Goal: Task Accomplishment & Management: Use online tool/utility

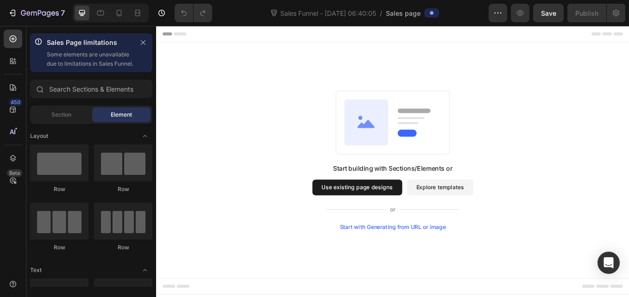
click at [415, 218] on button "Use existing page designs" at bounding box center [392, 216] width 106 height 19
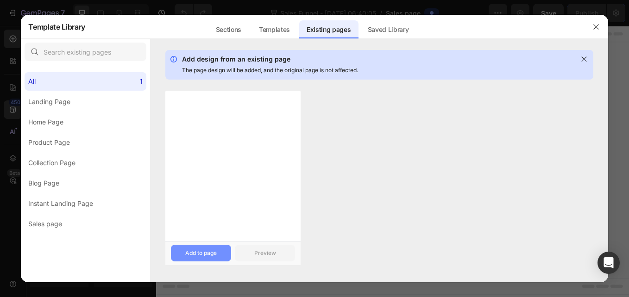
click at [191, 249] on div "Add to page" at bounding box center [200, 253] width 31 height 8
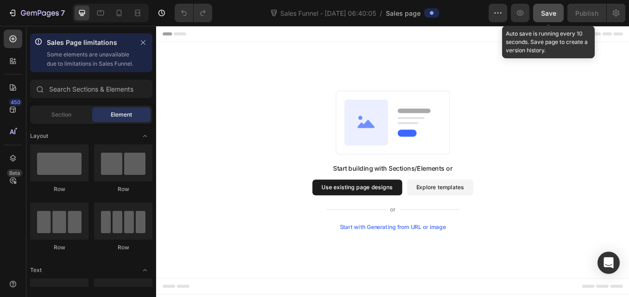
click at [556, 9] on button "Save" at bounding box center [548, 13] width 31 height 19
click at [546, 10] on span "Save" at bounding box center [548, 13] width 15 height 8
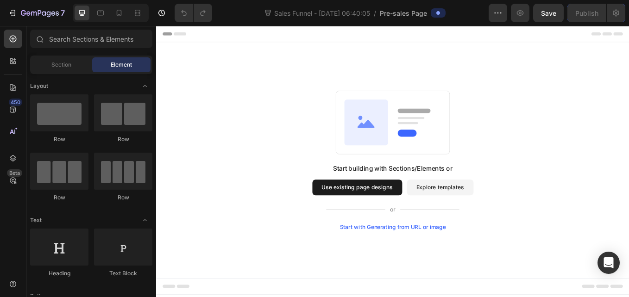
click at [372, 219] on button "Use existing page designs" at bounding box center [392, 216] width 106 height 19
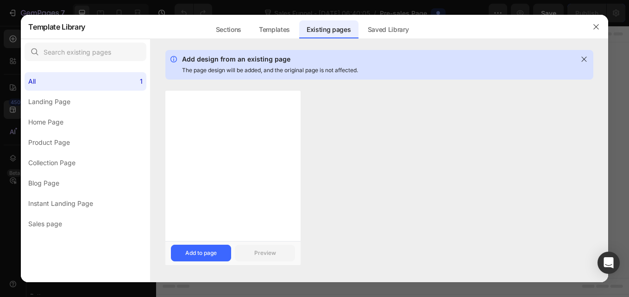
click at [230, 196] on div at bounding box center [232, 166] width 135 height 150
click at [191, 251] on div "Add to page" at bounding box center [200, 253] width 31 height 8
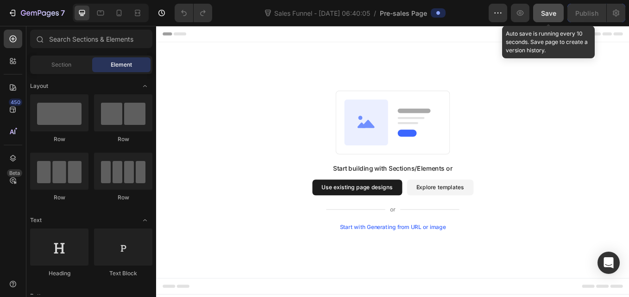
click at [541, 15] on span "Save" at bounding box center [548, 13] width 15 height 8
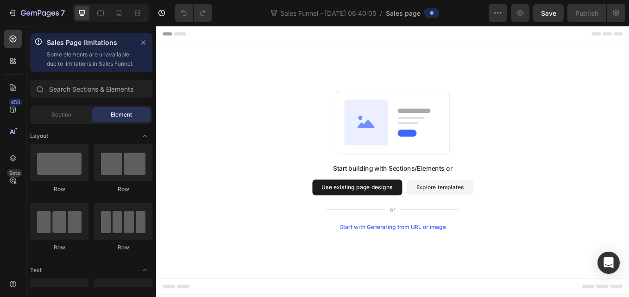
click at [418, 217] on button "Use existing page designs" at bounding box center [392, 216] width 106 height 19
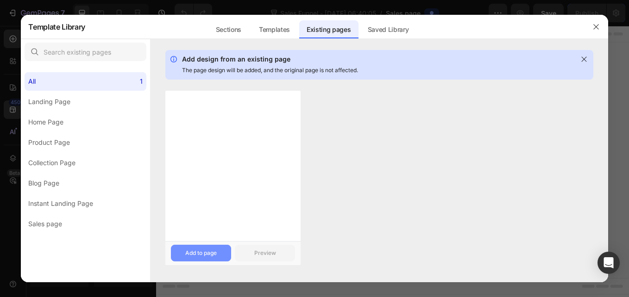
click at [190, 251] on div "Add to page" at bounding box center [200, 253] width 31 height 8
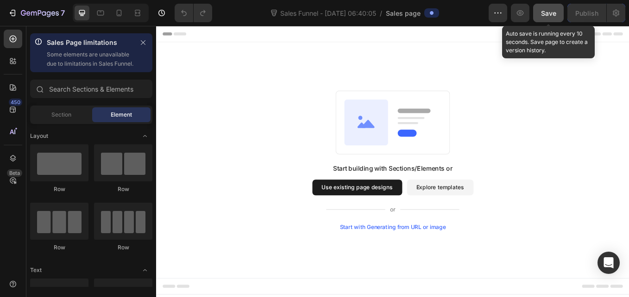
click at [549, 14] on span "Save" at bounding box center [548, 13] width 15 height 8
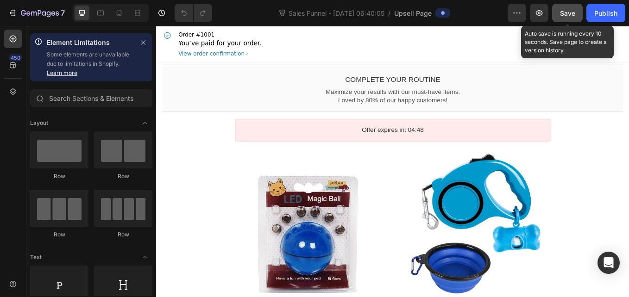
click at [572, 14] on span "Save" at bounding box center [567, 13] width 15 height 8
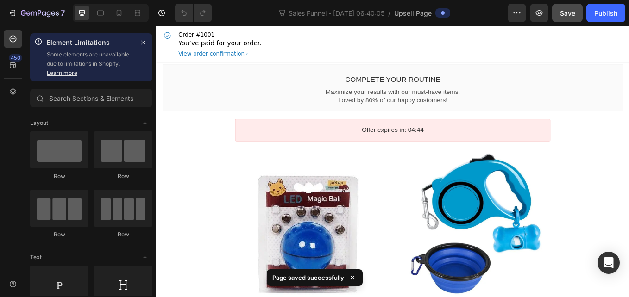
drag, startPoint x: 706, startPoint y: 48, endPoint x: 784, endPoint y: 40, distance: 79.1
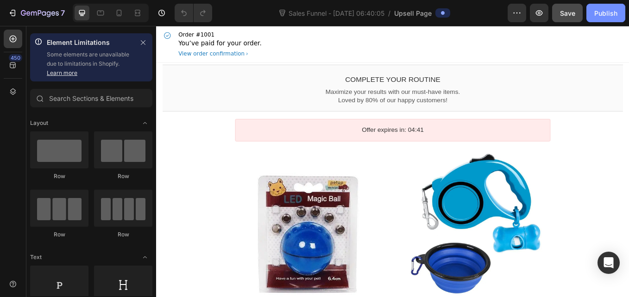
click at [609, 12] on div "Publish" at bounding box center [605, 13] width 23 height 10
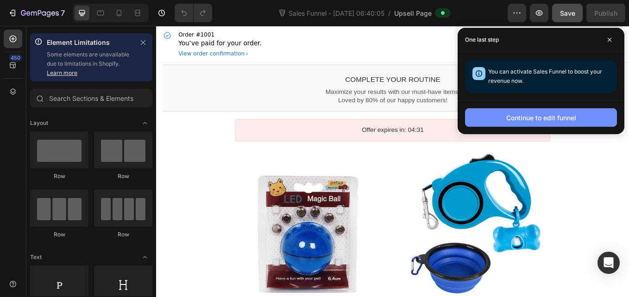
click at [539, 117] on div "Continue to edit funnel" at bounding box center [541, 118] width 70 height 10
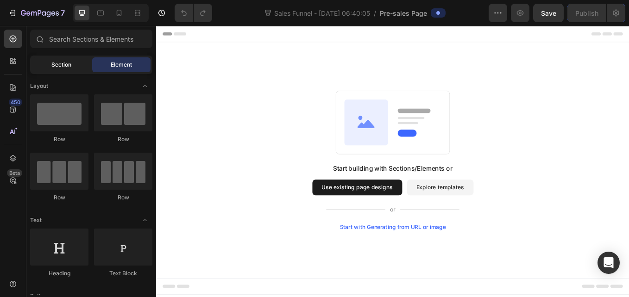
click at [59, 60] on div "Section" at bounding box center [61, 64] width 58 height 15
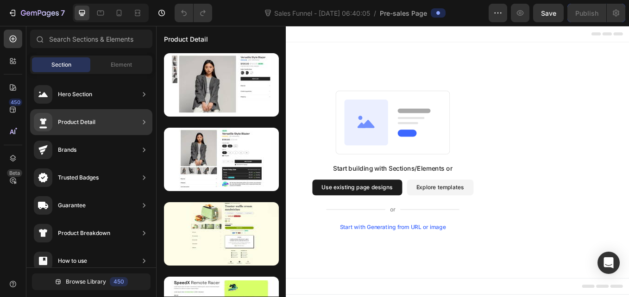
click at [111, 120] on div "Product Detail" at bounding box center [91, 122] width 122 height 26
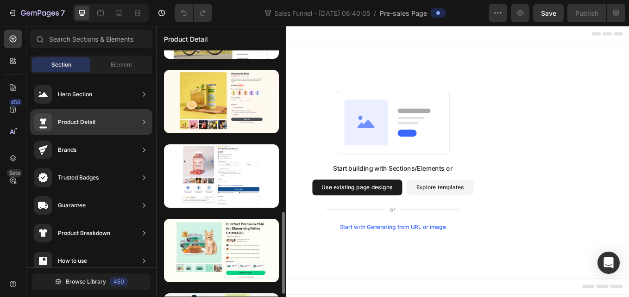
scroll to position [445, 0]
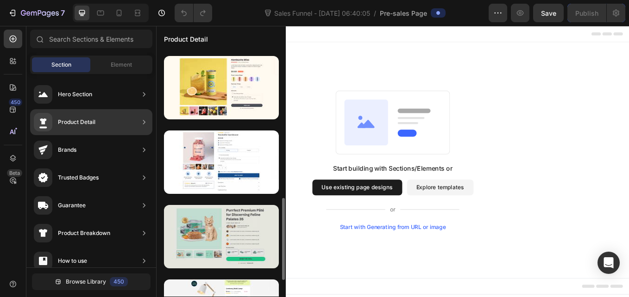
click at [207, 226] on div at bounding box center [221, 236] width 115 height 63
click at [218, 236] on div at bounding box center [221, 236] width 115 height 63
click at [223, 237] on div at bounding box center [221, 236] width 115 height 63
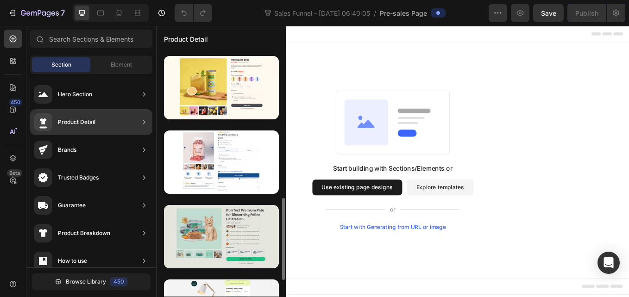
click at [223, 237] on div at bounding box center [221, 236] width 115 height 63
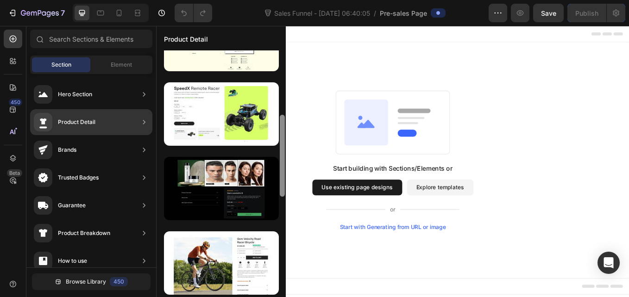
scroll to position [0, 0]
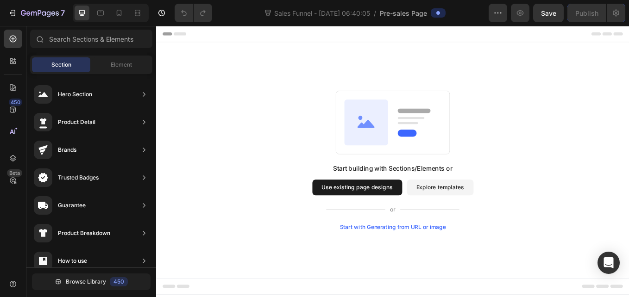
drag, startPoint x: 438, startPoint y: 191, endPoint x: 313, endPoint y: 281, distance: 154.3
click at [306, 129] on div "Start building with Sections/Elements or Use existing page designs Explore temp…" at bounding box center [433, 184] width 489 height 164
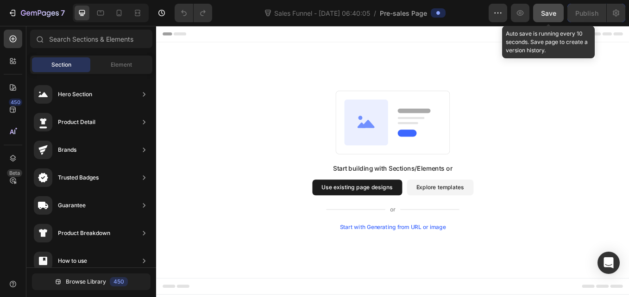
click at [554, 12] on span "Save" at bounding box center [548, 13] width 15 height 8
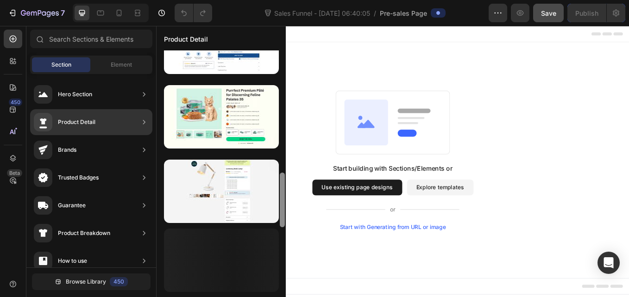
scroll to position [567, 0]
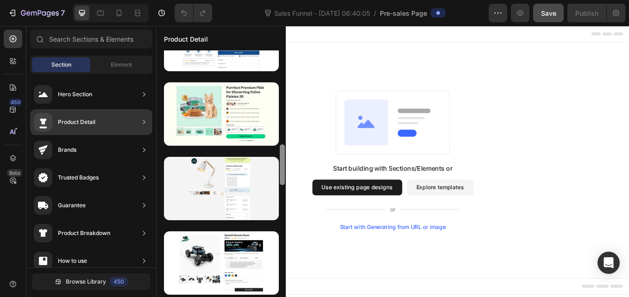
drag, startPoint x: 282, startPoint y: 147, endPoint x: 282, endPoint y: 295, distance: 148.6
click at [282, 295] on div at bounding box center [282, 173] width 7 height 246
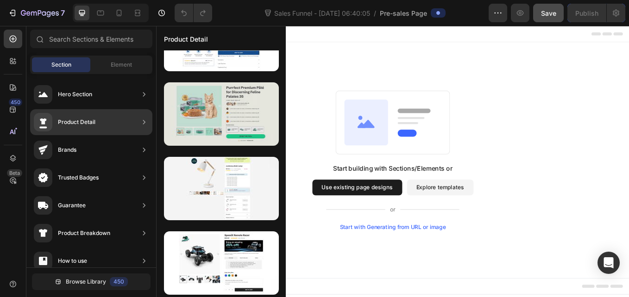
click at [191, 130] on div at bounding box center [221, 113] width 115 height 63
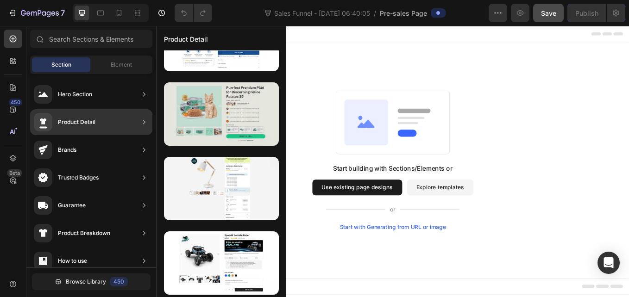
click at [191, 130] on div at bounding box center [221, 113] width 115 height 63
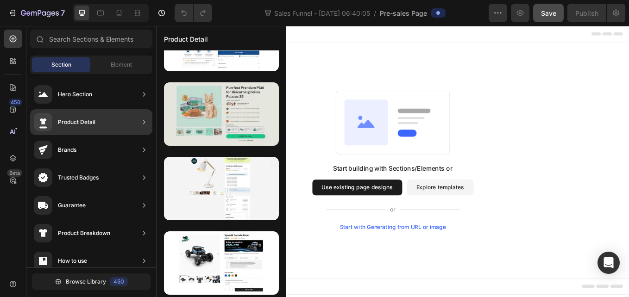
click at [191, 130] on div at bounding box center [221, 113] width 115 height 63
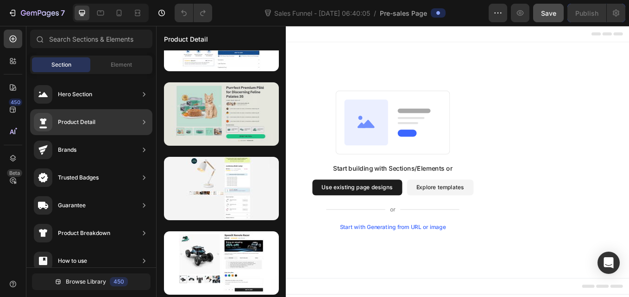
click at [191, 130] on div at bounding box center [221, 113] width 115 height 63
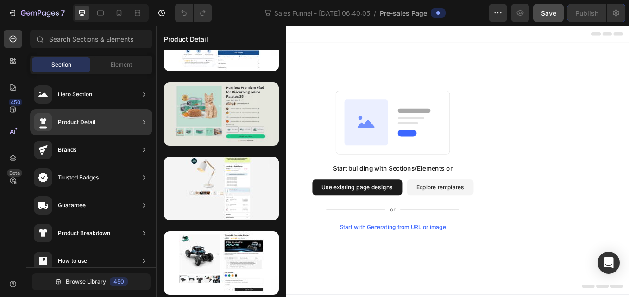
click at [191, 130] on div at bounding box center [221, 113] width 115 height 63
click at [241, 104] on div at bounding box center [221, 113] width 115 height 63
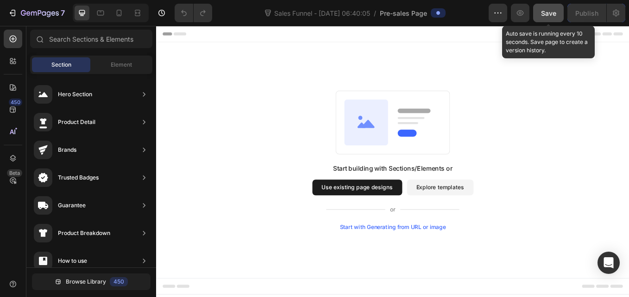
click at [547, 13] on span "Save" at bounding box center [548, 13] width 15 height 8
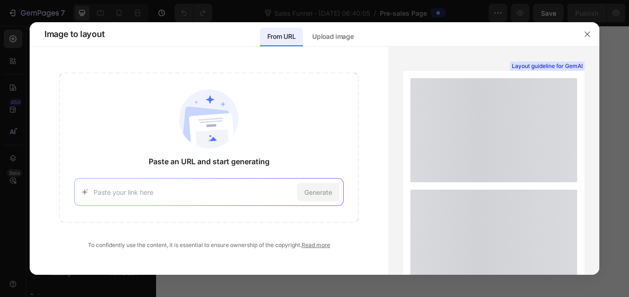
click at [126, 196] on input at bounding box center [193, 193] width 199 height 10
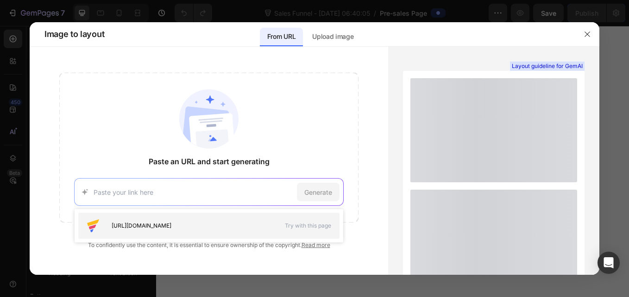
click at [156, 227] on span "https://seal-commerce-asia.myshopify.com/pages/image-to-layout-demo-page" at bounding box center [142, 226] width 60 height 8
type input "https://seal-commerce-asia.myshopify.com/pages/image-to-layout-demo-page"
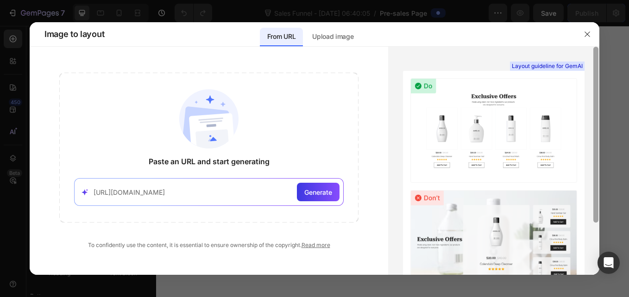
drag, startPoint x: 598, startPoint y: 100, endPoint x: 570, endPoint y: 98, distance: 28.4
click at [570, 98] on div "Layout guideline for GemAI See more examples" at bounding box center [493, 161] width 211 height 228
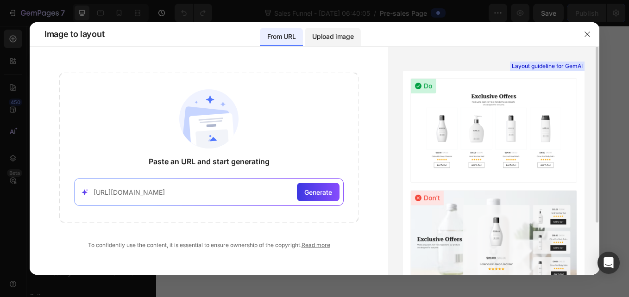
click at [335, 29] on div "Upload image" at bounding box center [333, 37] width 56 height 19
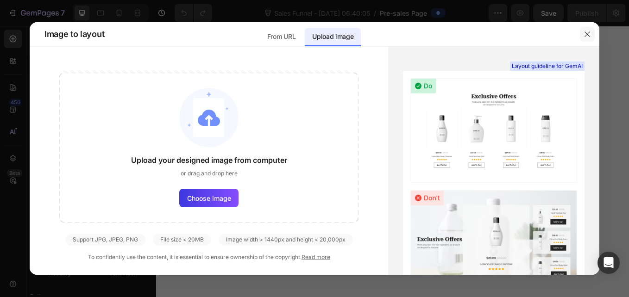
click at [589, 31] on icon "button" at bounding box center [586, 34] width 7 height 7
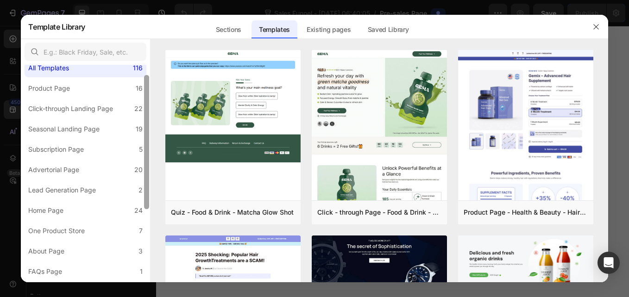
scroll to position [16, 0]
drag, startPoint x: 146, startPoint y: 102, endPoint x: 146, endPoint y: 112, distance: 9.7
click at [146, 112] on div at bounding box center [146, 142] width 5 height 134
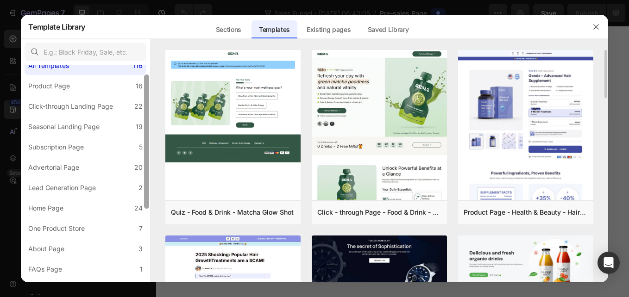
scroll to position [0, 0]
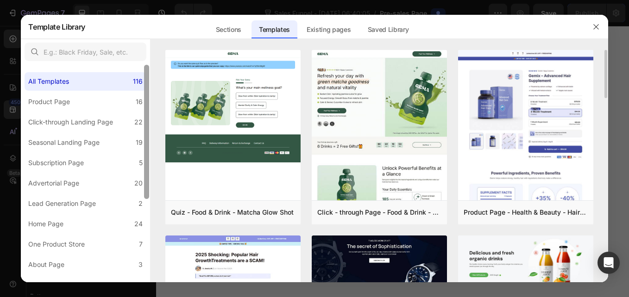
drag, startPoint x: 146, startPoint y: 112, endPoint x: 153, endPoint y: 88, distance: 24.6
click at [153, 88] on div "All Templates 116 Product Page 16 Click-through Landing Page 22 Seasonal Landin…" at bounding box center [314, 161] width 587 height 244
click at [116, 200] on label "Lead Generation Page 2" at bounding box center [86, 203] width 122 height 19
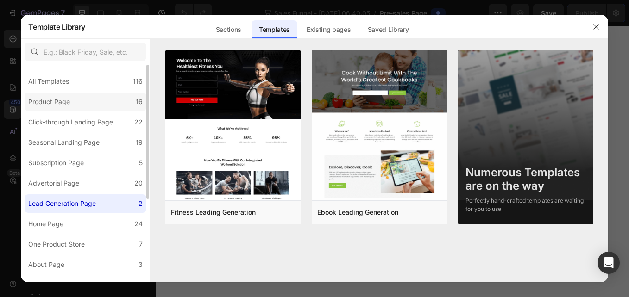
click at [94, 101] on label "Product Page 16" at bounding box center [86, 102] width 122 height 19
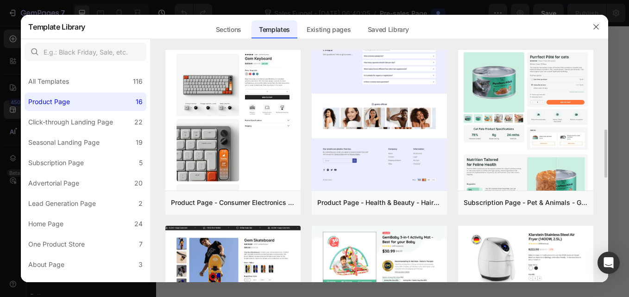
scroll to position [367, 0]
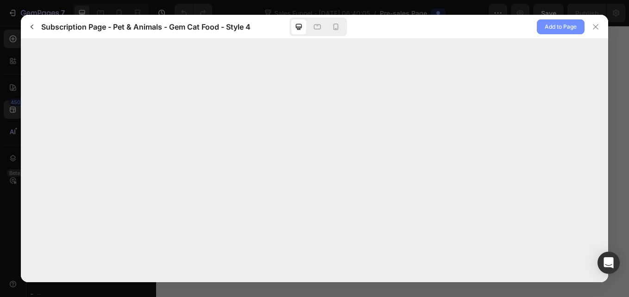
click at [557, 22] on span "Add to Page" at bounding box center [561, 26] width 32 height 11
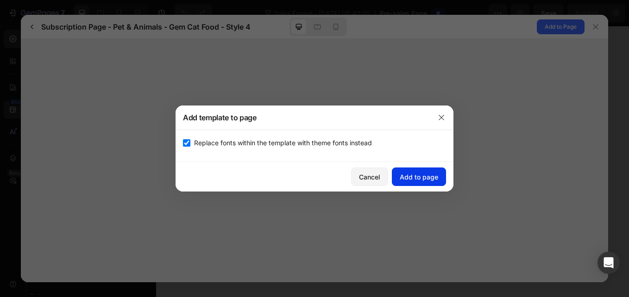
click at [411, 179] on div "Add to page" at bounding box center [419, 177] width 38 height 10
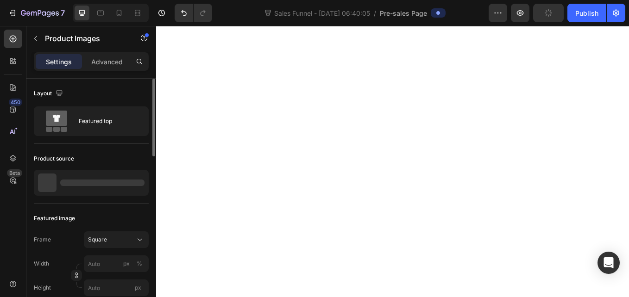
click at [49, 182] on div at bounding box center [47, 183] width 19 height 19
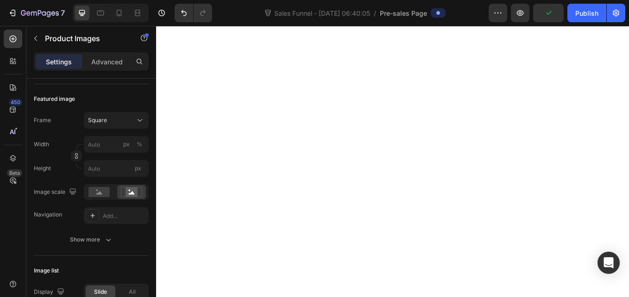
scroll to position [0, 0]
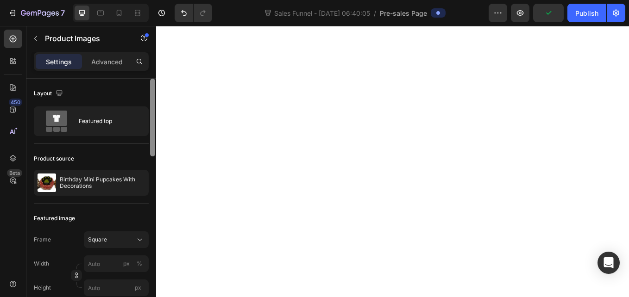
drag, startPoint x: 152, startPoint y: 142, endPoint x: 150, endPoint y: 61, distance: 81.0
click at [150, 61] on div "Settings Advanced Layout Featured top Product source Birthday Mini Pupcakes Wit…" at bounding box center [91, 187] width 130 height 271
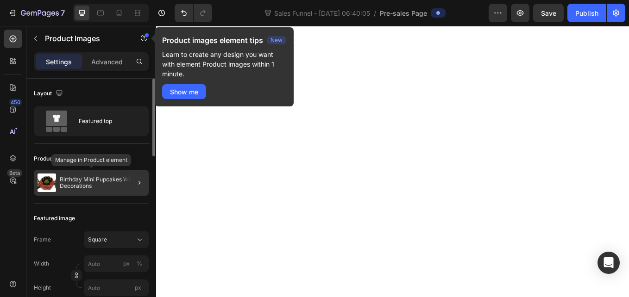
click at [66, 183] on p "Birthday Mini Pupcakes With Decorations" at bounding box center [102, 182] width 85 height 13
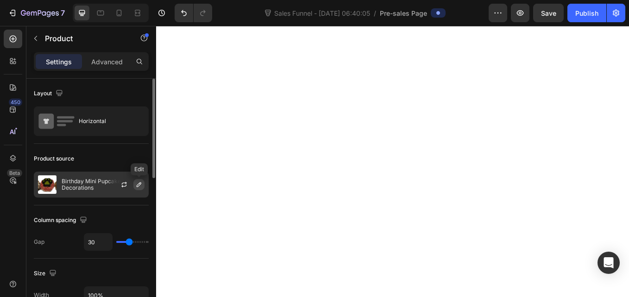
click at [140, 184] on icon "button" at bounding box center [139, 184] width 5 height 5
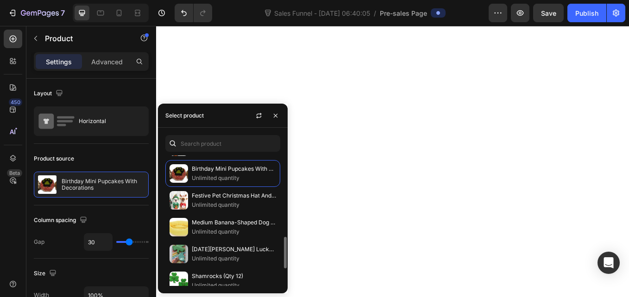
scroll to position [278, 0]
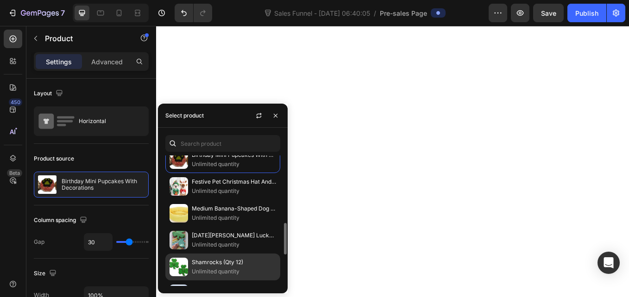
click at [181, 267] on img at bounding box center [178, 267] width 19 height 19
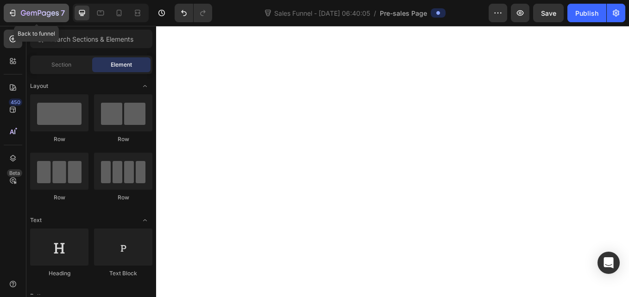
click at [13, 15] on icon "button" at bounding box center [12, 12] width 9 height 9
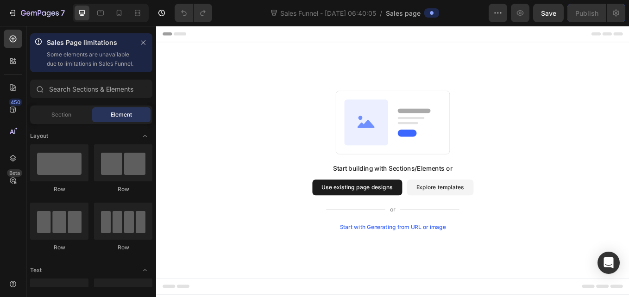
click at [478, 213] on button "Explore templates" at bounding box center [490, 216] width 78 height 19
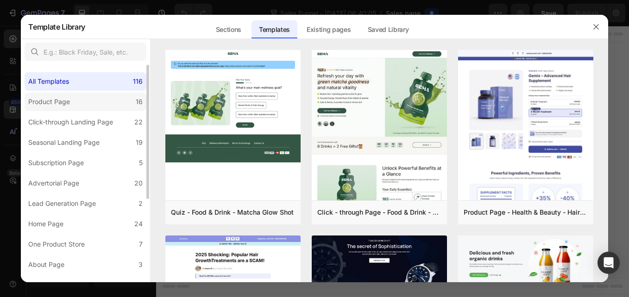
click at [99, 107] on label "Product Page 16" at bounding box center [86, 102] width 122 height 19
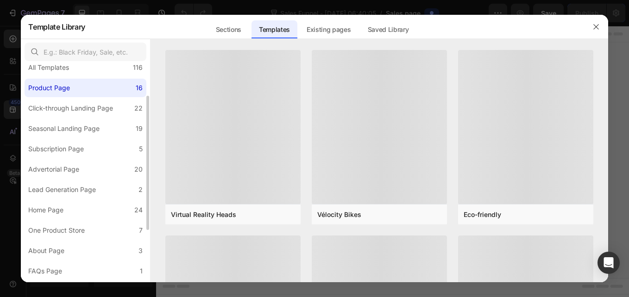
scroll to position [28, 0]
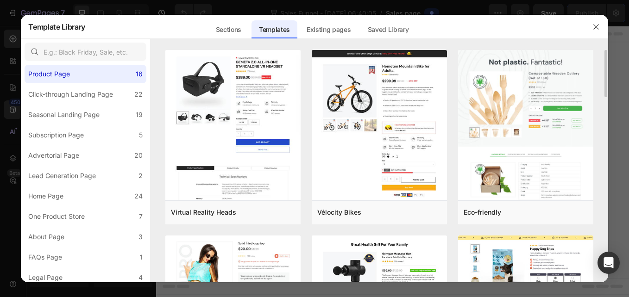
click at [606, 91] on div "Virtual Reality Heads Add to page Preview Vélocity Bikes Add to page Preview Ec…" at bounding box center [378, 166] width 457 height 232
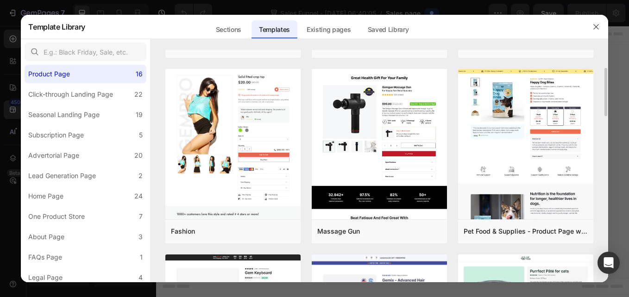
scroll to position [153, 0]
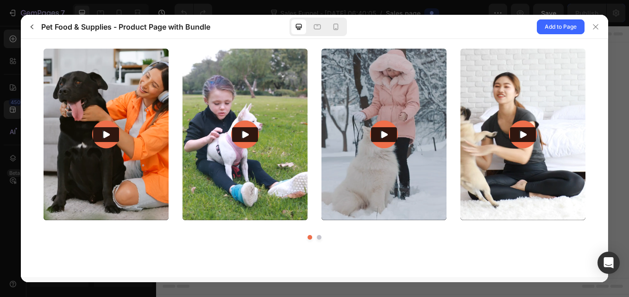
scroll to position [0, 0]
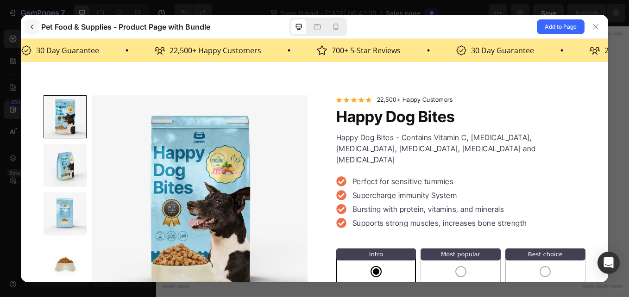
click at [29, 27] on icon "button" at bounding box center [31, 26] width 7 height 7
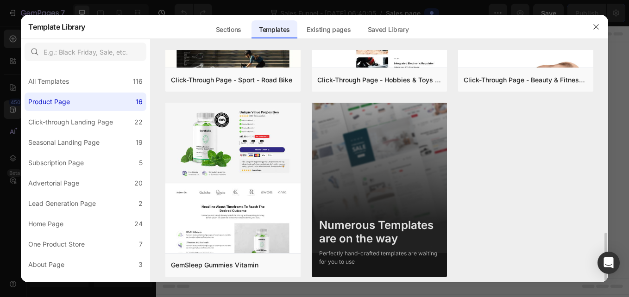
scroll to position [881, 0]
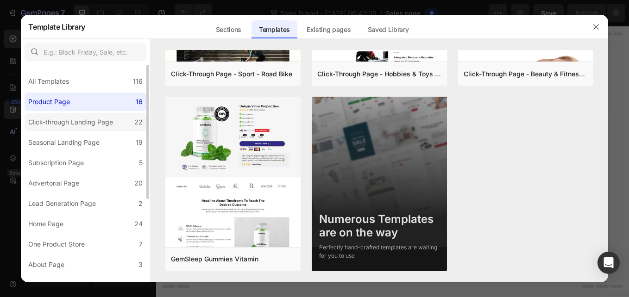
click at [94, 126] on div "Click-through Landing Page" at bounding box center [70, 122] width 85 height 11
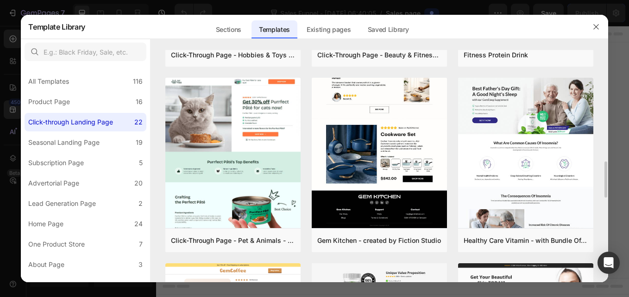
scroll to position [728, 0]
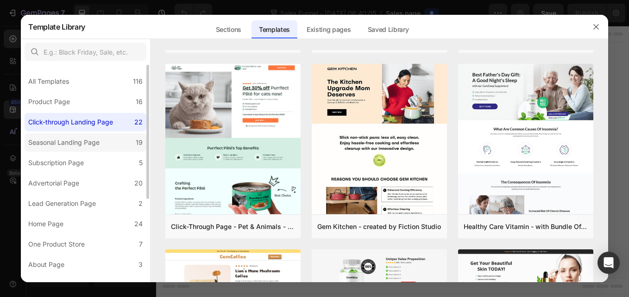
click at [53, 141] on div "Seasonal Landing Page" at bounding box center [63, 142] width 71 height 11
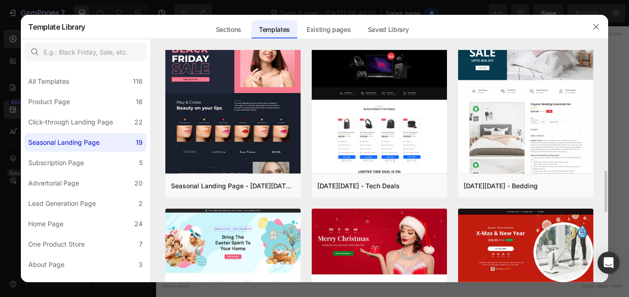
scroll to position [597, 0]
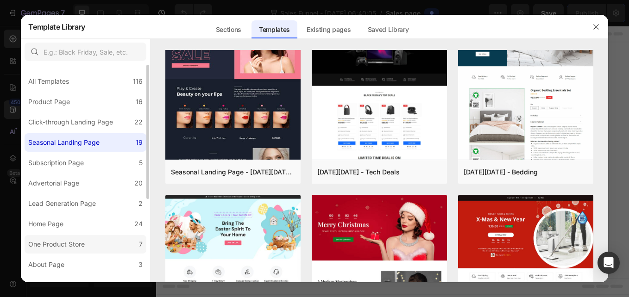
click at [70, 247] on div "One Product Store" at bounding box center [56, 244] width 56 height 11
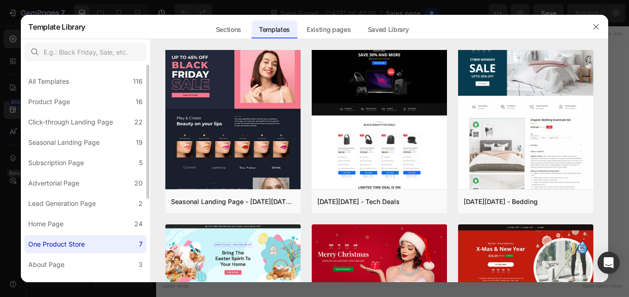
scroll to position [0, 0]
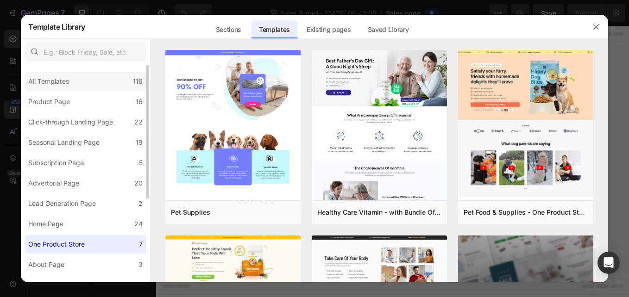
click at [92, 82] on div "All Templates 116" at bounding box center [86, 81] width 122 height 19
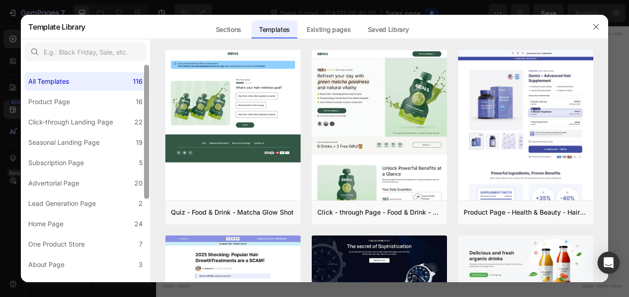
drag, startPoint x: 147, startPoint y: 85, endPoint x: 147, endPoint y: 59, distance: 25.5
click at [147, 59] on div "All Templates 116 Product Page 16 Click-through Landing Page 22 Seasonal Landin…" at bounding box center [86, 161] width 130 height 244
click at [126, 49] on input "text" at bounding box center [86, 52] width 122 height 19
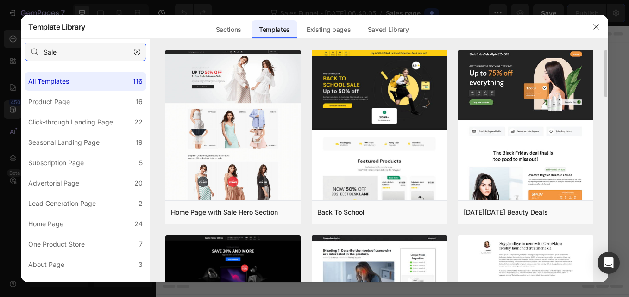
type input "Sale"
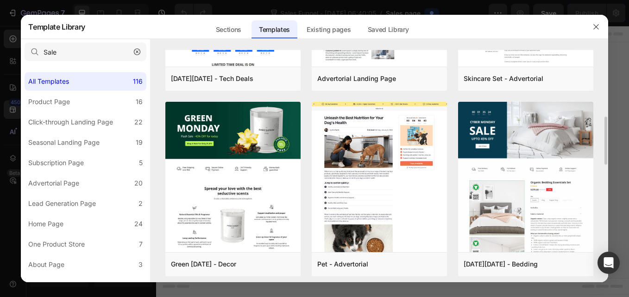
scroll to position [333, 0]
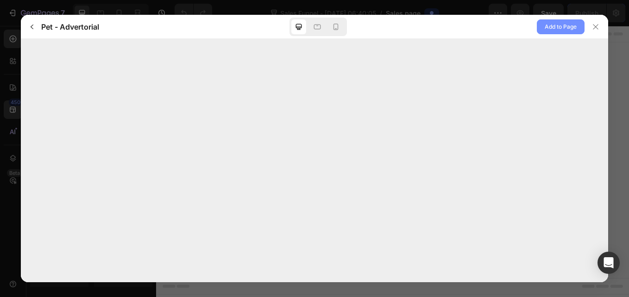
click at [555, 24] on span "Add to Page" at bounding box center [561, 26] width 32 height 11
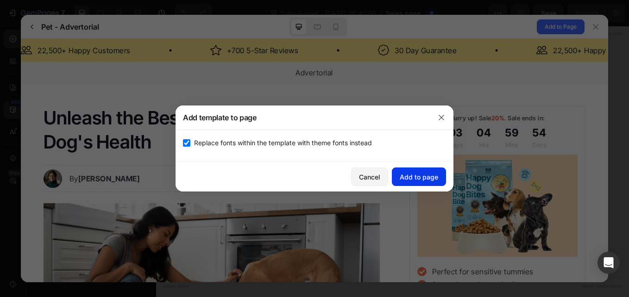
scroll to position [0, 0]
click at [426, 175] on div "Add to page" at bounding box center [419, 177] width 38 height 10
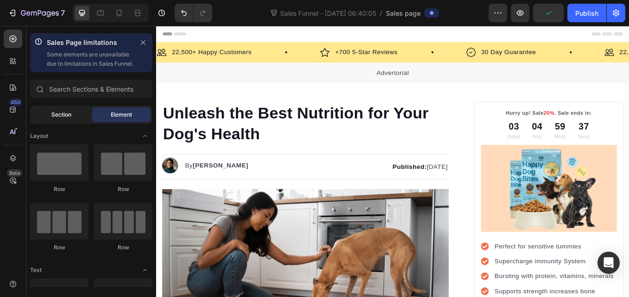
click at [74, 115] on div "Section" at bounding box center [61, 114] width 58 height 15
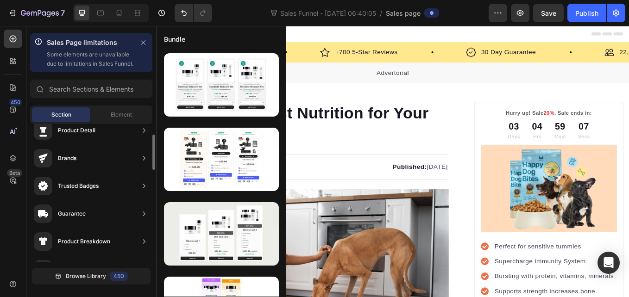
scroll to position [56, 0]
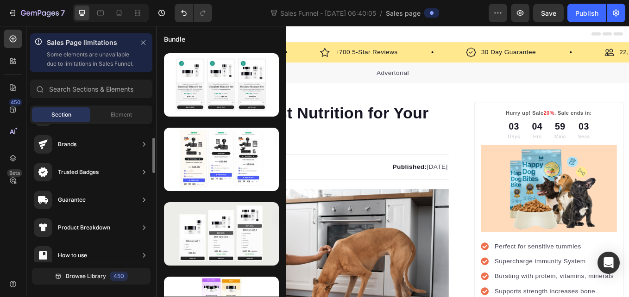
click at [90, 222] on div "Product Breakdown" at bounding box center [72, 228] width 76 height 19
click at [142, 229] on icon at bounding box center [143, 227] width 9 height 9
drag, startPoint x: 152, startPoint y: 161, endPoint x: 147, endPoint y: 121, distance: 40.1
click at [147, 121] on div "Sections(18) Elements(87) Section Element Hero Section Product Detail Brands Tr…" at bounding box center [91, 185] width 130 height 211
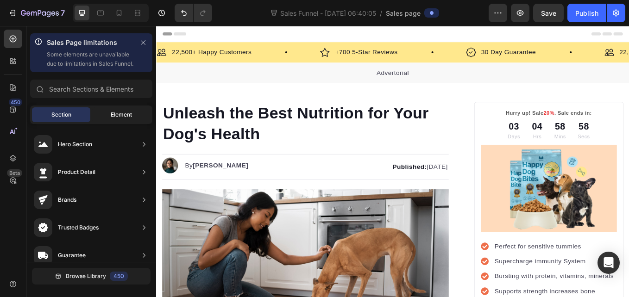
click at [123, 113] on span "Element" at bounding box center [121, 115] width 21 height 8
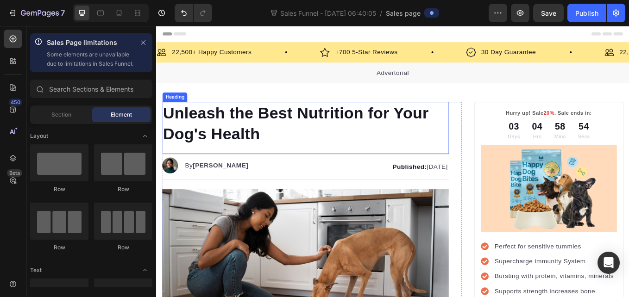
click at [274, 157] on h1 "Unleash the Best Nutrition for Your Dog's Health" at bounding box center [331, 140] width 337 height 50
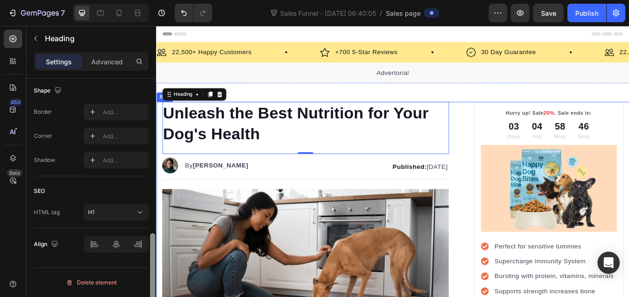
scroll to position [395, 0]
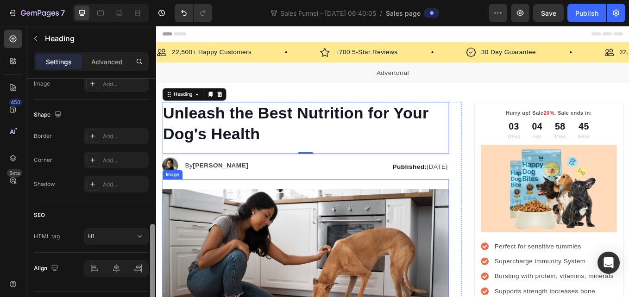
drag, startPoint x: 309, startPoint y: 155, endPoint x: 164, endPoint y: 270, distance: 185.5
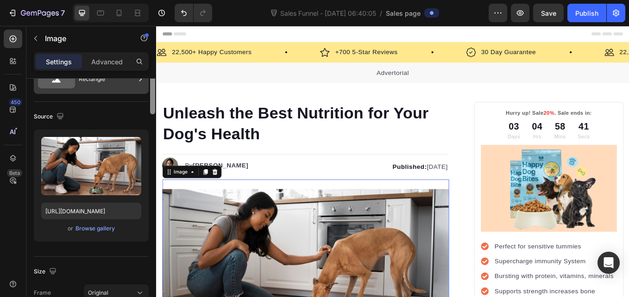
scroll to position [0, 0]
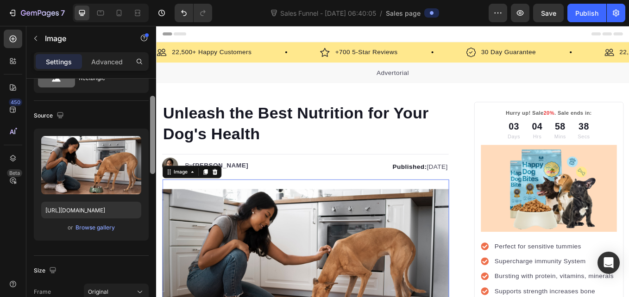
drag, startPoint x: 153, startPoint y: 132, endPoint x: 153, endPoint y: 164, distance: 32.4
click at [153, 164] on div at bounding box center [152, 135] width 5 height 78
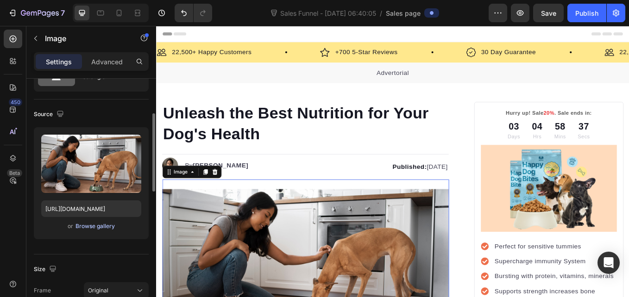
click at [112, 227] on div "Browse gallery" at bounding box center [94, 226] width 39 height 8
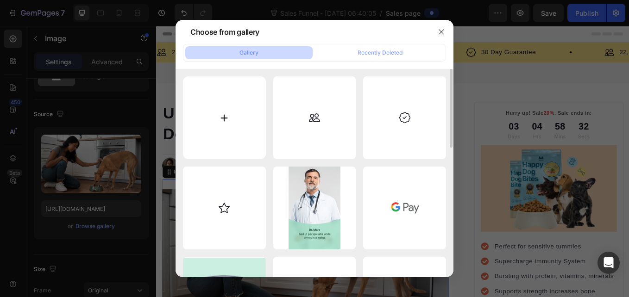
click at [236, 114] on input "file" at bounding box center [224, 117] width 83 height 83
click at [384, 53] on div "Recently Deleted" at bounding box center [379, 53] width 45 height 8
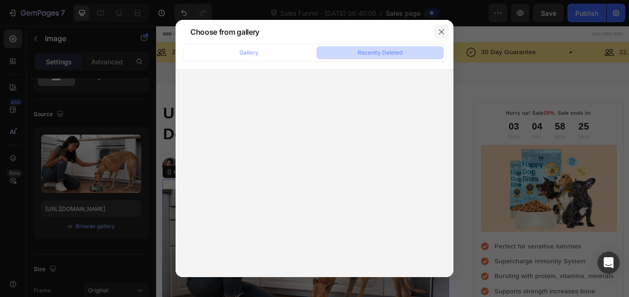
click at [438, 36] on button "button" at bounding box center [441, 32] width 15 height 15
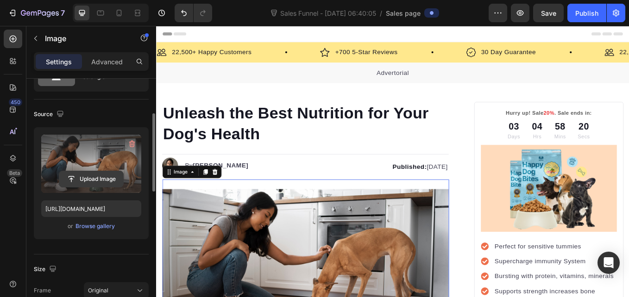
click at [77, 178] on input "file" at bounding box center [91, 179] width 64 height 16
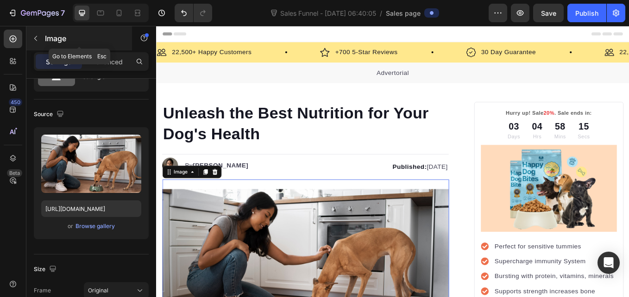
click at [38, 39] on icon "button" at bounding box center [35, 38] width 7 height 7
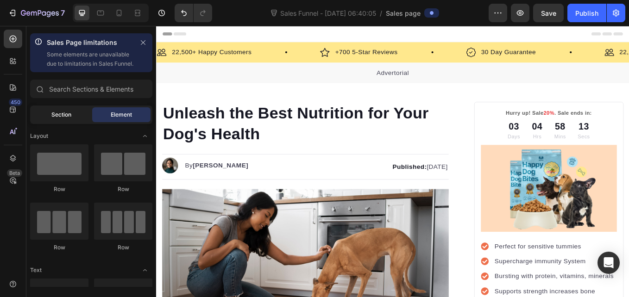
click at [66, 114] on span "Section" at bounding box center [61, 115] width 20 height 8
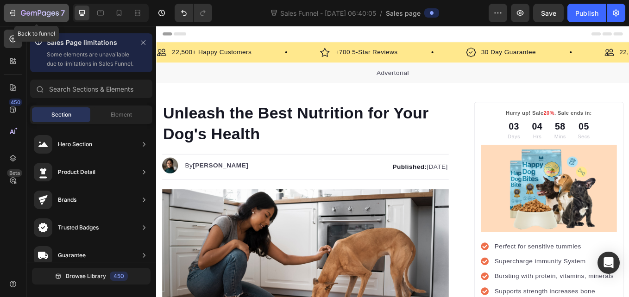
click at [14, 14] on icon "button" at bounding box center [12, 12] width 9 height 9
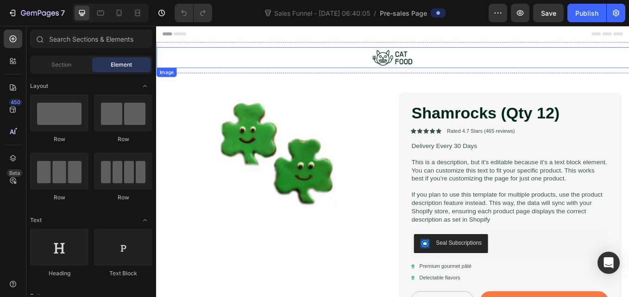
click at [456, 64] on div at bounding box center [434, 63] width 556 height 25
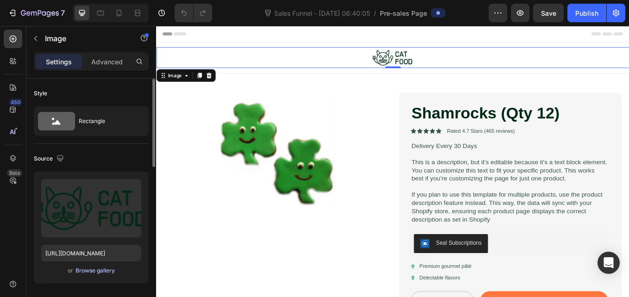
click at [94, 273] on div "Browse gallery" at bounding box center [94, 271] width 39 height 8
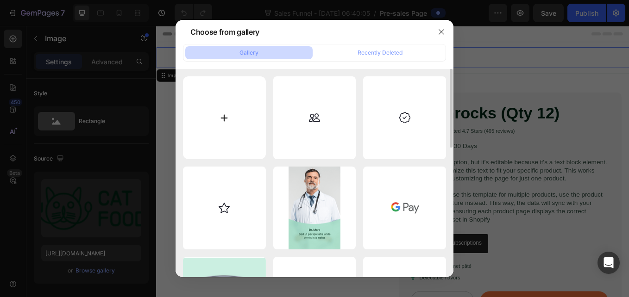
click at [239, 84] on input "file" at bounding box center [224, 117] width 83 height 83
type input "C:\fakepath\logo (1).svg"
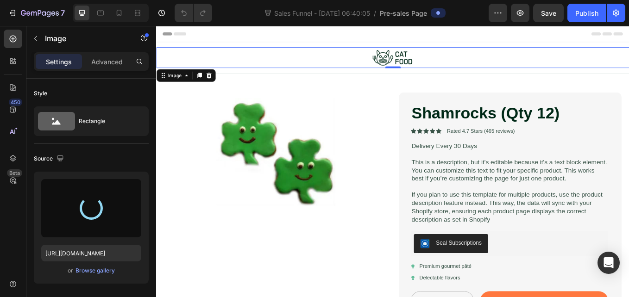
type input "https://cdn.shopify.com/s/files/1/0959/3457/9002/files/gempages_581871458452505…"
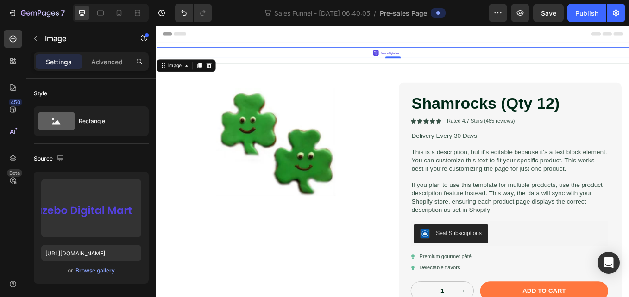
click at [424, 58] on img at bounding box center [433, 57] width 51 height 13
click at [456, 60] on div at bounding box center [434, 57] width 556 height 13
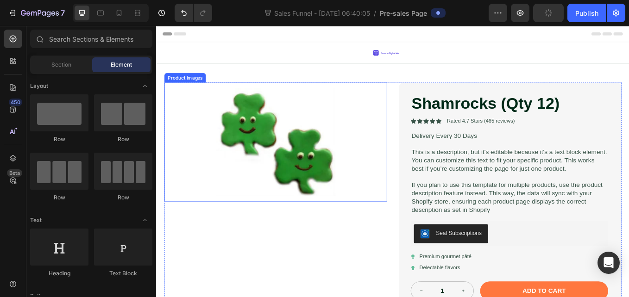
click at [319, 110] on img at bounding box center [296, 163] width 140 height 140
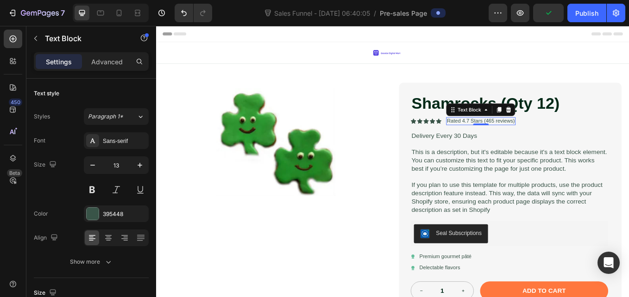
click at [551, 139] on p "Rated 4.7 Stars (465 reviews)" at bounding box center [537, 138] width 80 height 8
click at [58, 63] on p "Settings" at bounding box center [59, 62] width 26 height 10
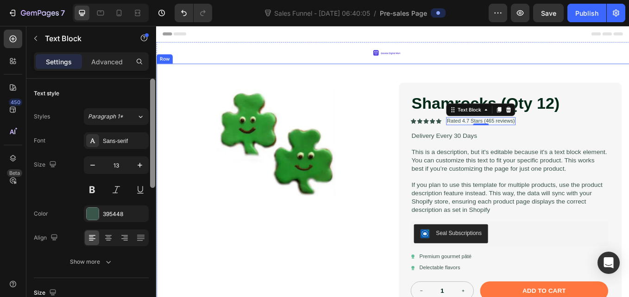
drag, startPoint x: 308, startPoint y: 209, endPoint x: 160, endPoint y: 136, distance: 165.0
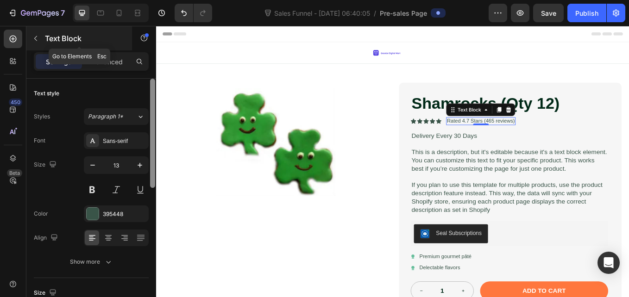
click at [37, 37] on icon "button" at bounding box center [35, 38] width 7 height 7
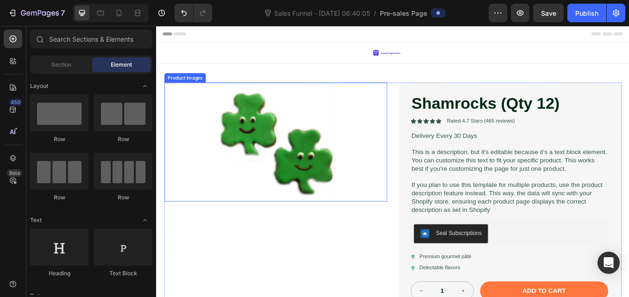
click at [290, 178] on img at bounding box center [296, 163] width 140 height 140
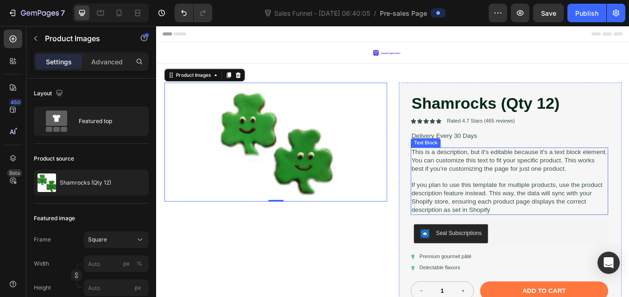
click at [483, 173] on p "This is a description, but it's editable because it's a text block element. You…" at bounding box center [571, 184] width 230 height 29
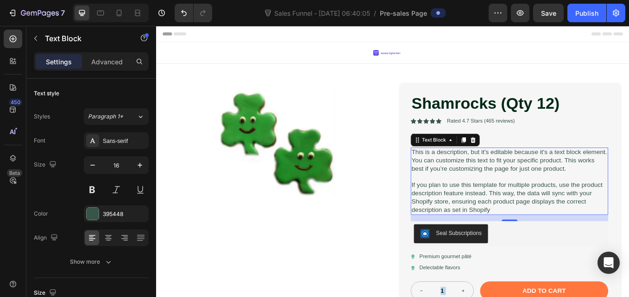
click at [554, 240] on p "If you plan to use this template for multiple products, use the product descrip…" at bounding box center [571, 227] width 230 height 38
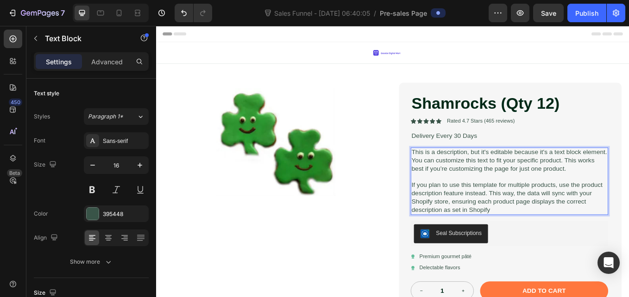
click at [554, 240] on p "If you plan to use this template for multiple products, use the product descrip…" at bounding box center [571, 227] width 230 height 38
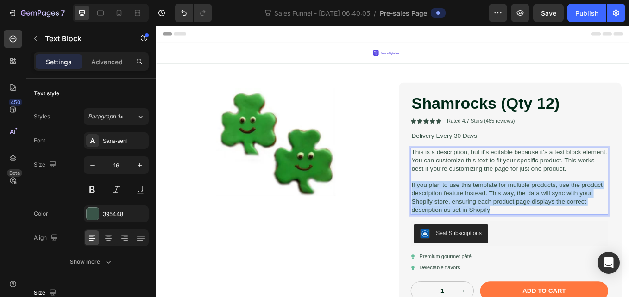
click at [554, 240] on p "If you plan to use this template for multiple products, use the product descrip…" at bounding box center [571, 227] width 230 height 38
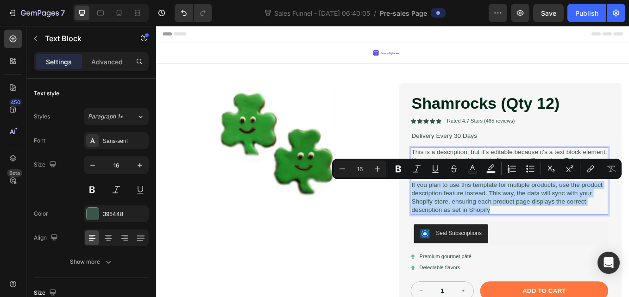
click at [554, 240] on p "If you plan to use this template for multiple products, use the product descrip…" at bounding box center [571, 227] width 230 height 38
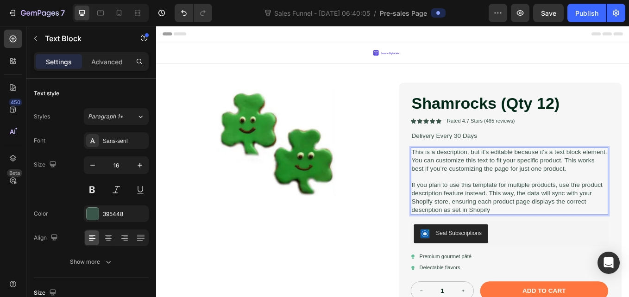
click at [579, 226] on p "If you plan to use this template for multiple products, use the product descrip…" at bounding box center [571, 227] width 230 height 38
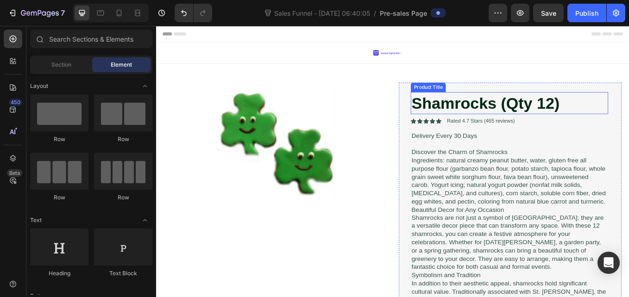
click at [588, 123] on h1 "Shamrocks (Qty 12)" at bounding box center [571, 117] width 232 height 26
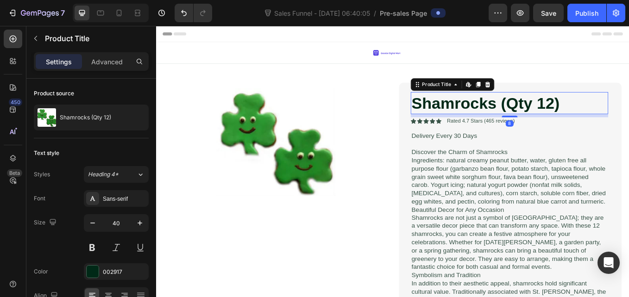
click at [628, 120] on h1 "Shamrocks (Qty 12)" at bounding box center [571, 117] width 232 height 26
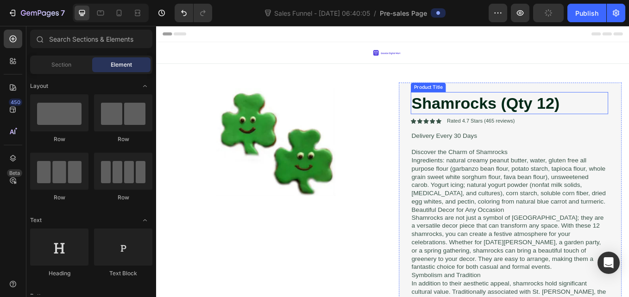
click at [567, 114] on h1 "Shamrocks (Qty 12)" at bounding box center [571, 117] width 232 height 26
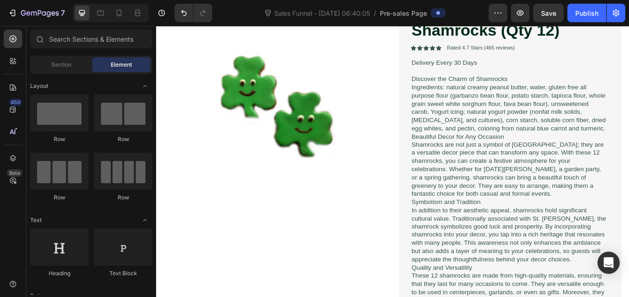
scroll to position [71, 0]
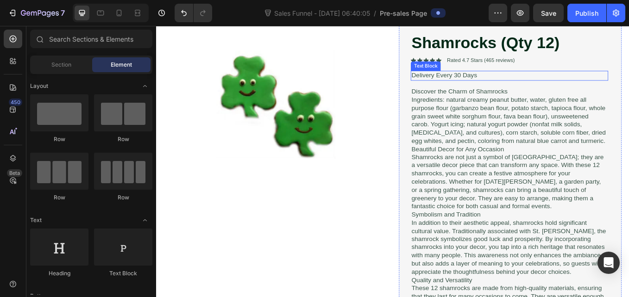
click at [517, 86] on p "Delivery Every 30 Days" at bounding box center [571, 85] width 230 height 10
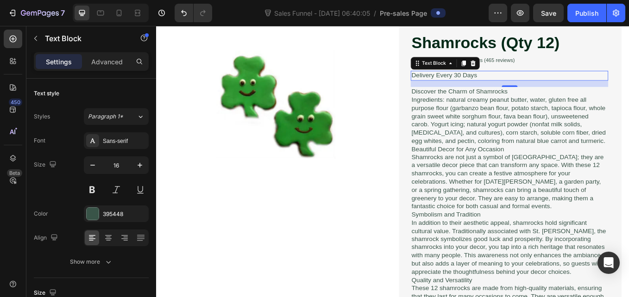
click at [521, 82] on p "Delivery Every 30 Days" at bounding box center [571, 85] width 230 height 10
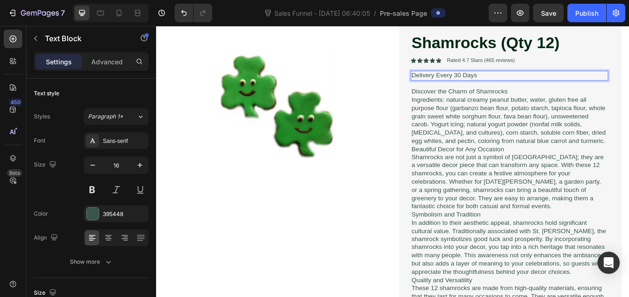
click at [508, 82] on p "Delivery Every 30 Days" at bounding box center [571, 85] width 230 height 10
click at [543, 134] on p "Ingredients: natural creamy peanut butter, water, gluten free all purpose flour…" at bounding box center [571, 137] width 230 height 58
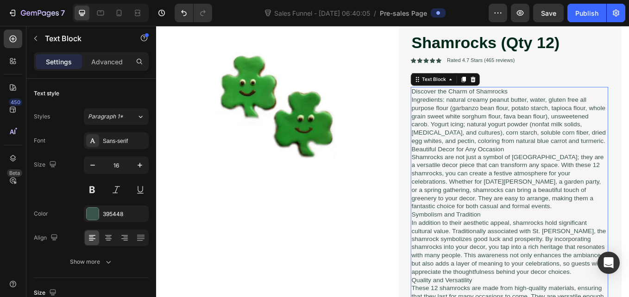
click at [490, 118] on p "Ingredients: natural creamy peanut butter, water, gluten free all purpose flour…" at bounding box center [571, 137] width 230 height 58
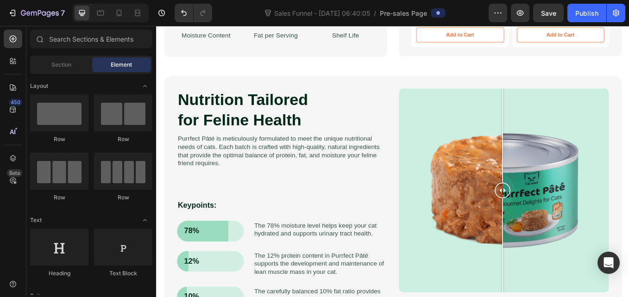
scroll to position [734, 0]
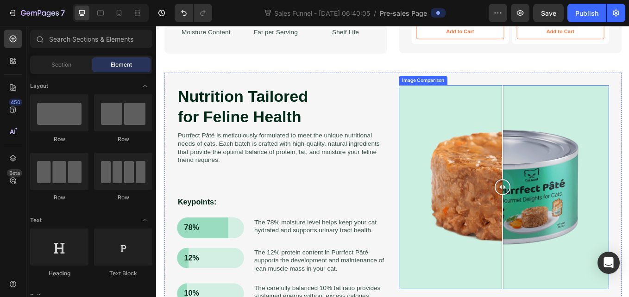
click at [591, 157] on div at bounding box center [564, 215] width 247 height 240
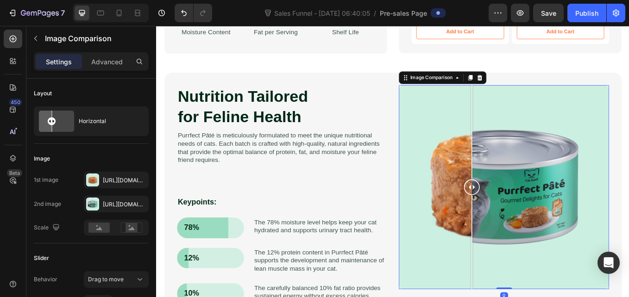
click at [523, 151] on div at bounding box center [564, 215] width 247 height 240
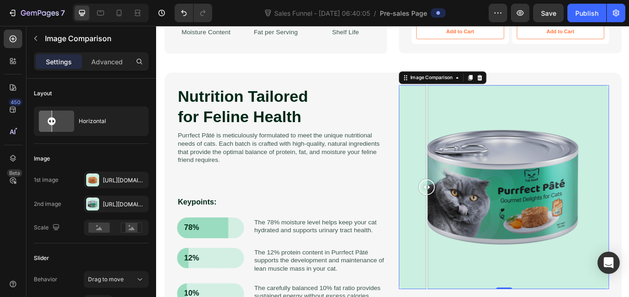
click at [470, 156] on div at bounding box center [564, 215] width 247 height 240
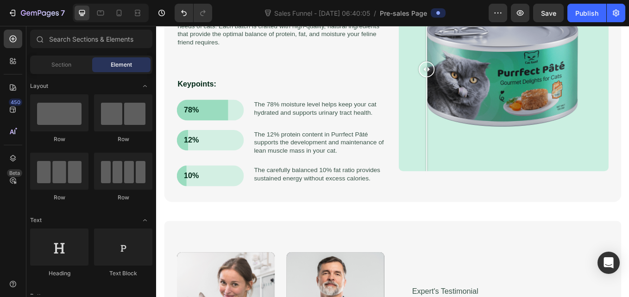
scroll to position [876, 0]
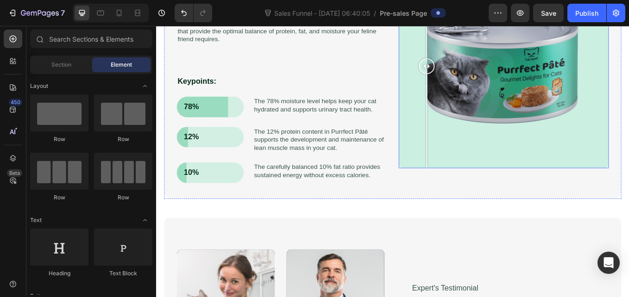
click at [526, 163] on div at bounding box center [564, 73] width 247 height 240
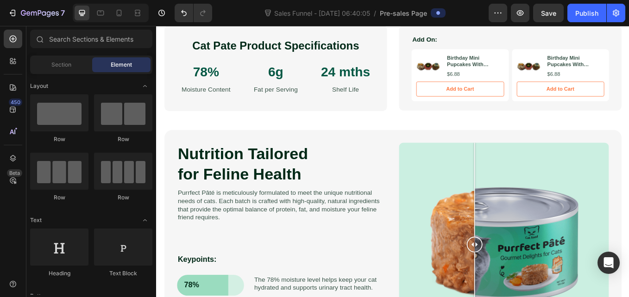
scroll to position [670, 0]
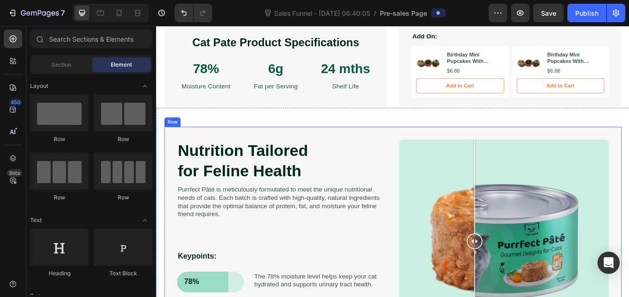
click at [427, 145] on div "Nutrition Tailored for Feline Health Heading Purrfect Pâté is meticulously form…" at bounding box center [433, 289] width 537 height 291
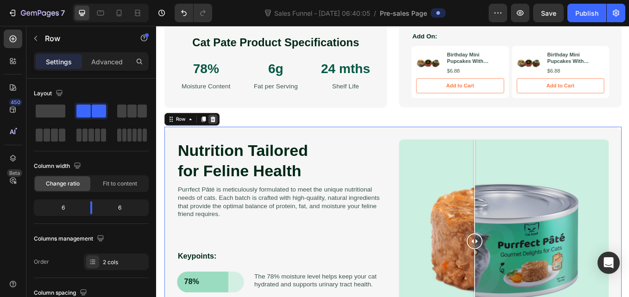
click at [220, 135] on icon at bounding box center [222, 135] width 6 height 6
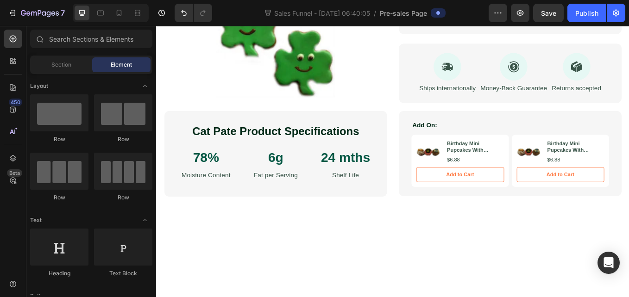
scroll to position [0, 0]
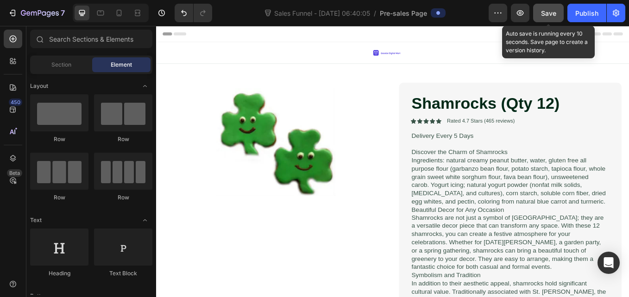
click at [549, 15] on span "Save" at bounding box center [548, 13] width 15 height 8
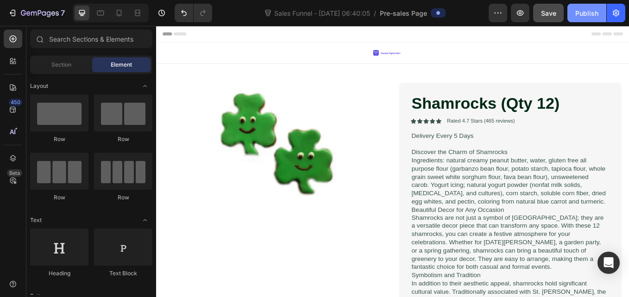
click at [587, 19] on button "Publish" at bounding box center [586, 13] width 39 height 19
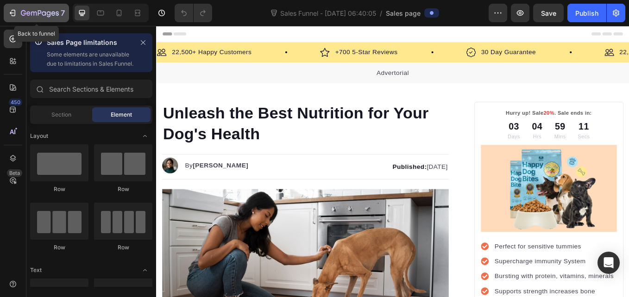
click at [28, 10] on icon "button" at bounding box center [40, 14] width 38 height 8
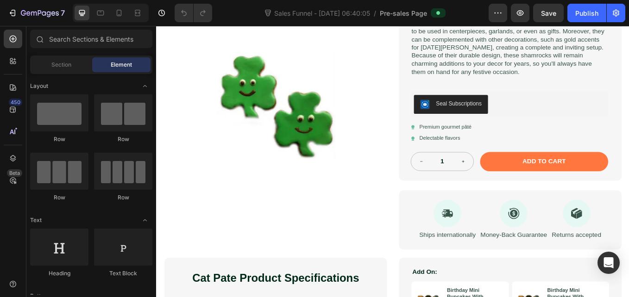
scroll to position [406, 0]
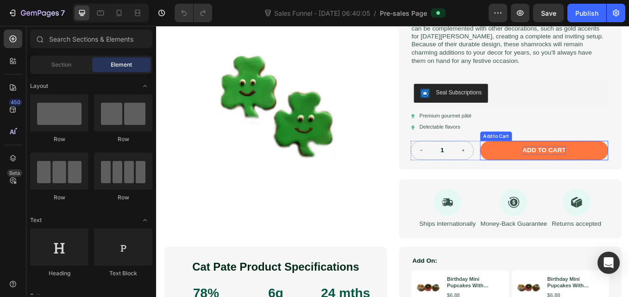
click at [600, 171] on div "Add to cart" at bounding box center [611, 173] width 51 height 10
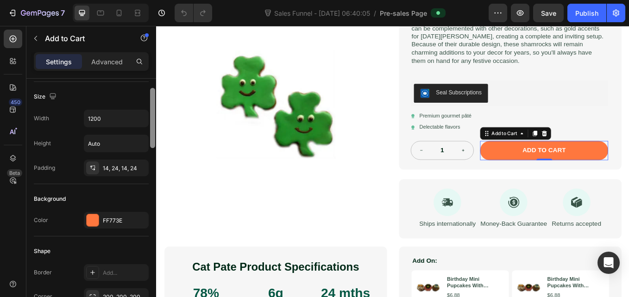
scroll to position [0, 0]
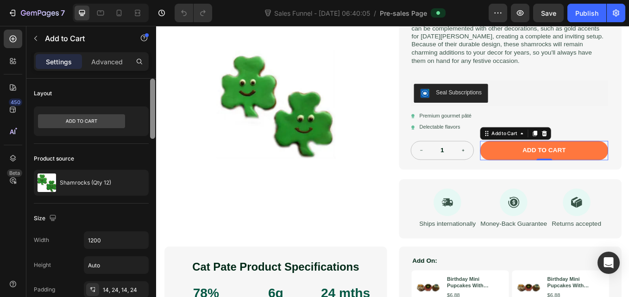
drag, startPoint x: 153, startPoint y: 123, endPoint x: 150, endPoint y: 110, distance: 12.7
click at [150, 110] on div at bounding box center [152, 109] width 5 height 60
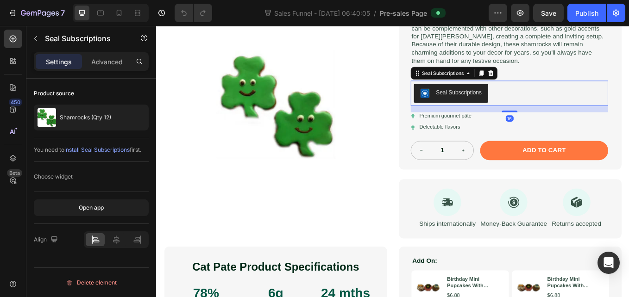
click at [505, 107] on div "Seal Subscriptions" at bounding box center [511, 105] width 54 height 10
click at [90, 148] on span "install Seal Subscriptions" at bounding box center [96, 149] width 65 height 7
click at [578, 163] on button "Add to cart" at bounding box center [611, 172] width 150 height 23
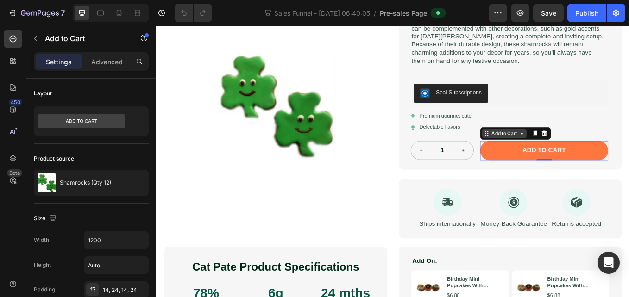
click at [584, 156] on icon at bounding box center [585, 152] width 7 height 7
click at [605, 180] on button "Add to cart" at bounding box center [611, 172] width 150 height 23
click at [108, 58] on p "Advanced" at bounding box center [106, 62] width 31 height 10
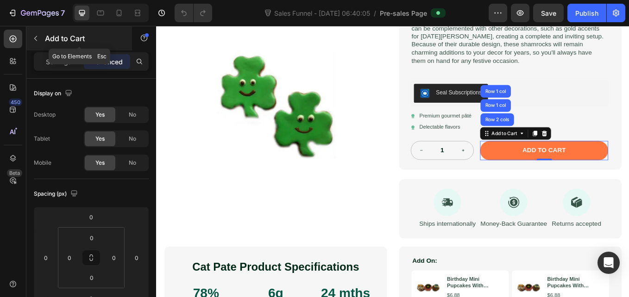
click at [38, 40] on icon "button" at bounding box center [35, 38] width 7 height 7
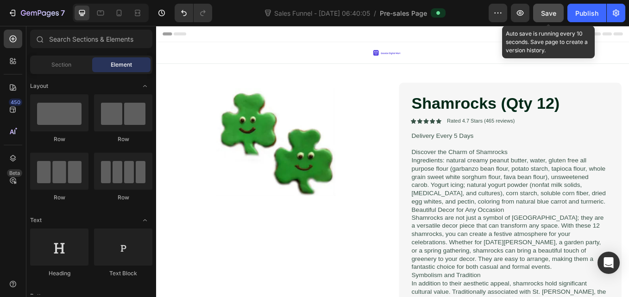
click at [549, 16] on span "Save" at bounding box center [548, 13] width 15 height 8
